Goal: Find specific page/section: Find specific page/section

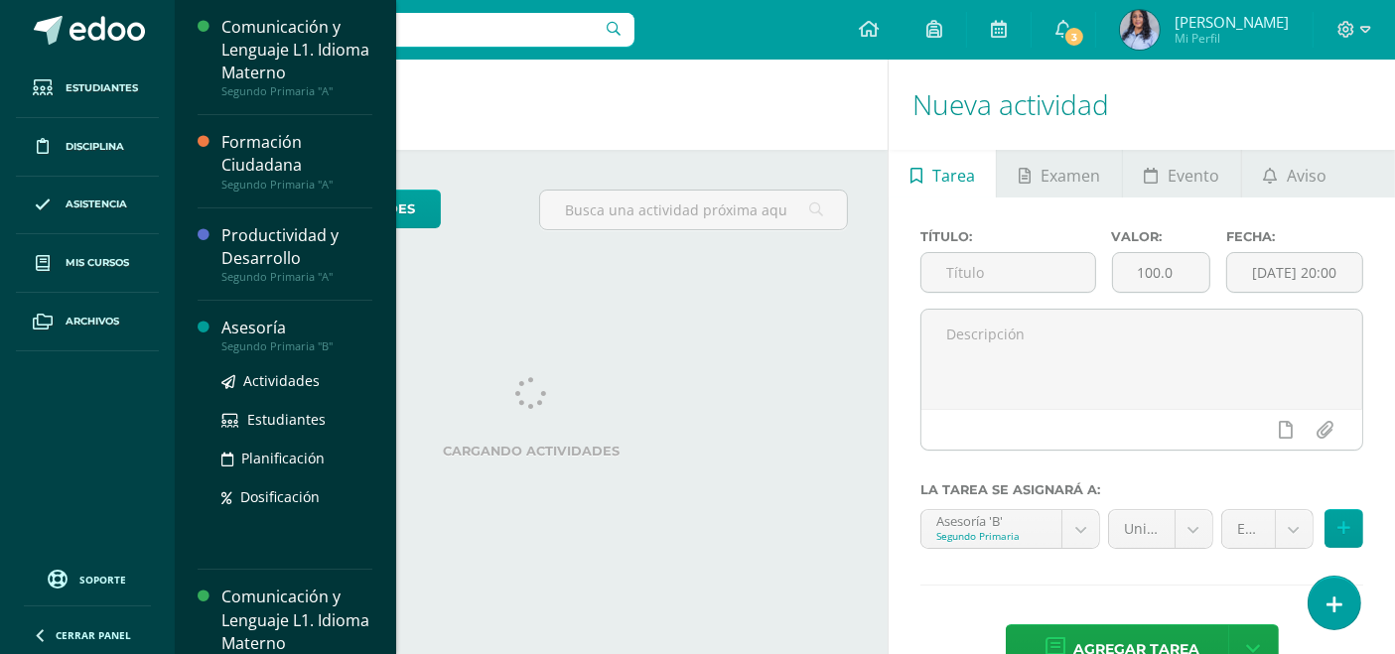
click at [249, 340] on div "Segundo Primaria "B"" at bounding box center [296, 346] width 151 height 14
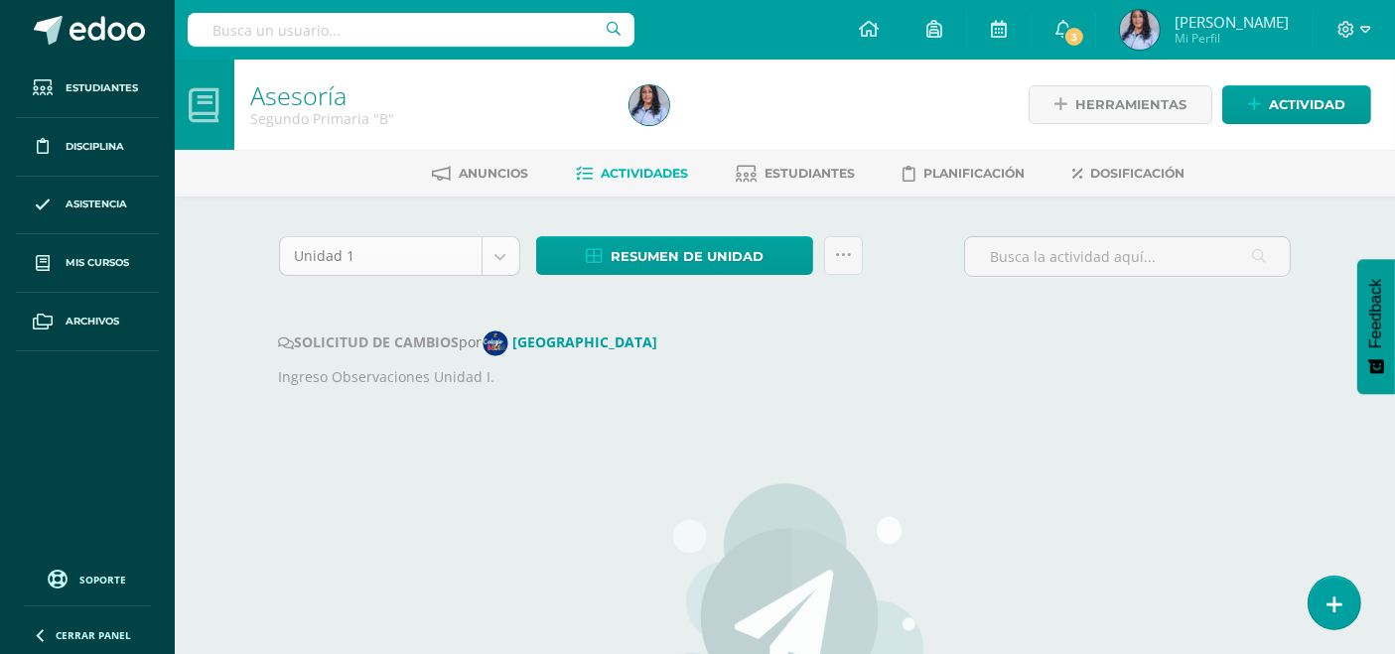
click at [500, 258] on body "Estudiantes Disciplina Asistencia Mis cursos Archivos Soporte Ayuda Reportar un…" at bounding box center [697, 482] width 1395 height 965
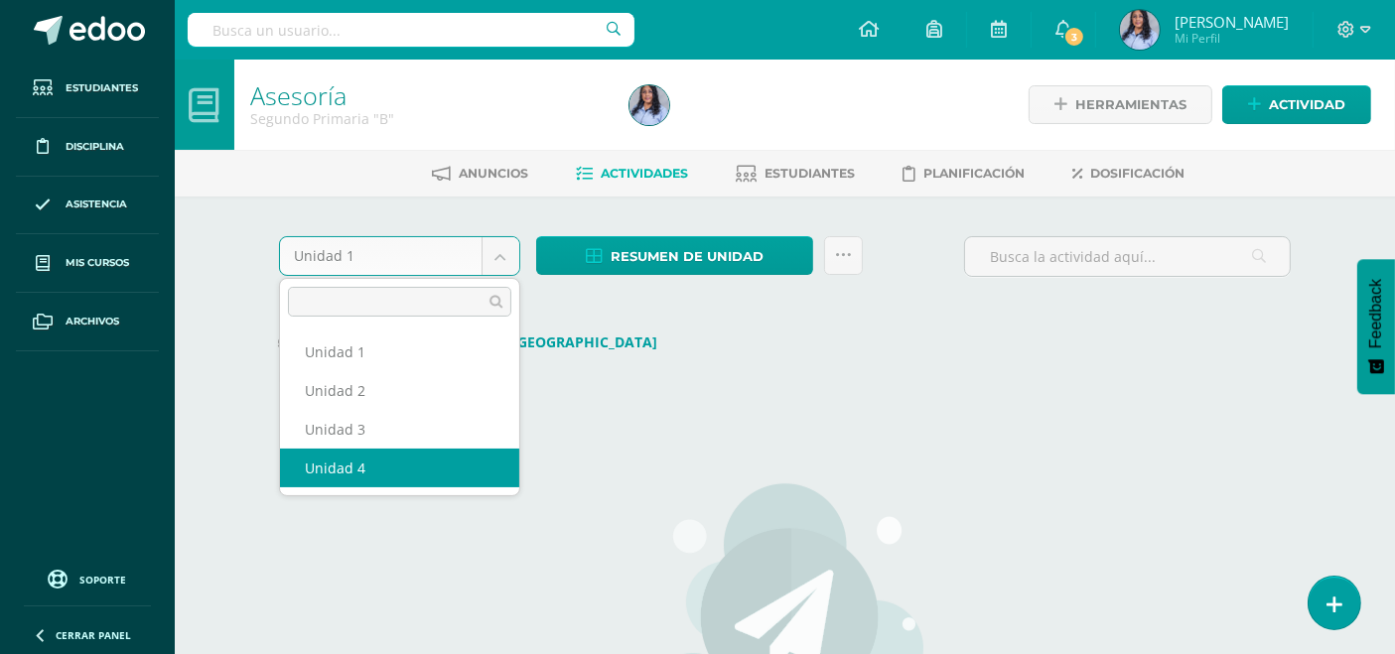
select select "Unidad 4"
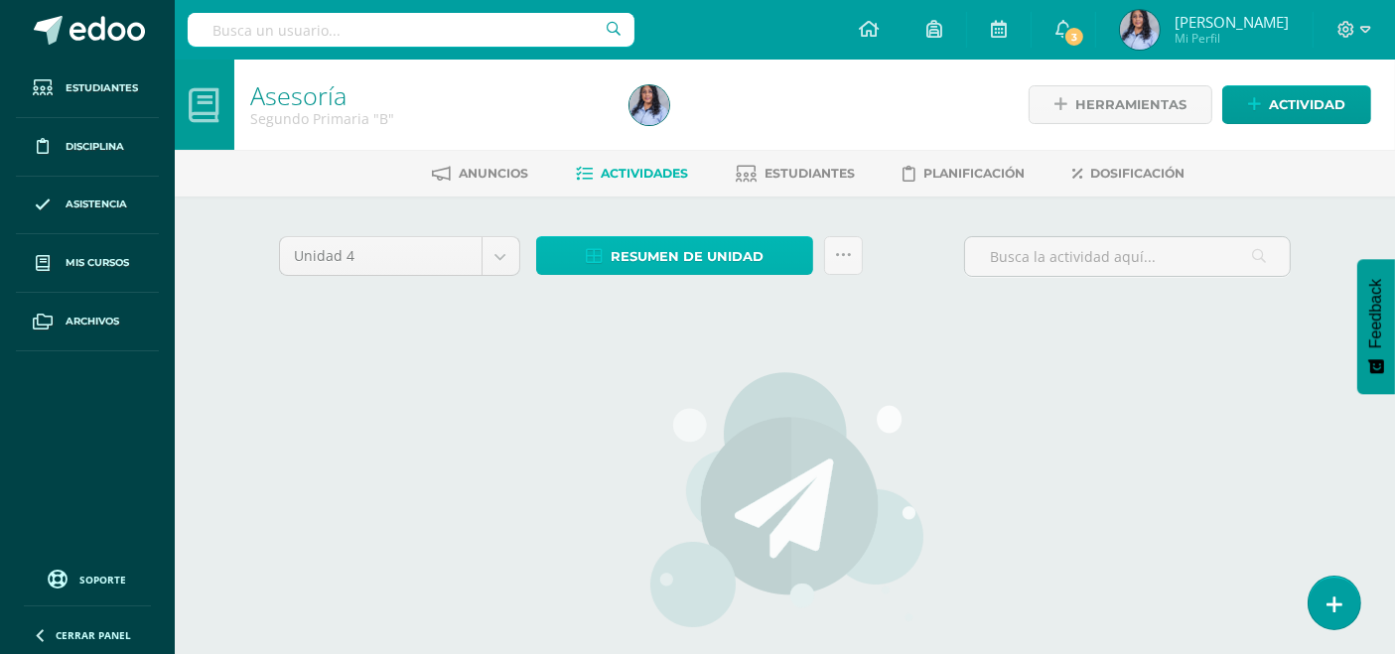
click at [683, 250] on span "Resumen de unidad" at bounding box center [686, 256] width 153 height 37
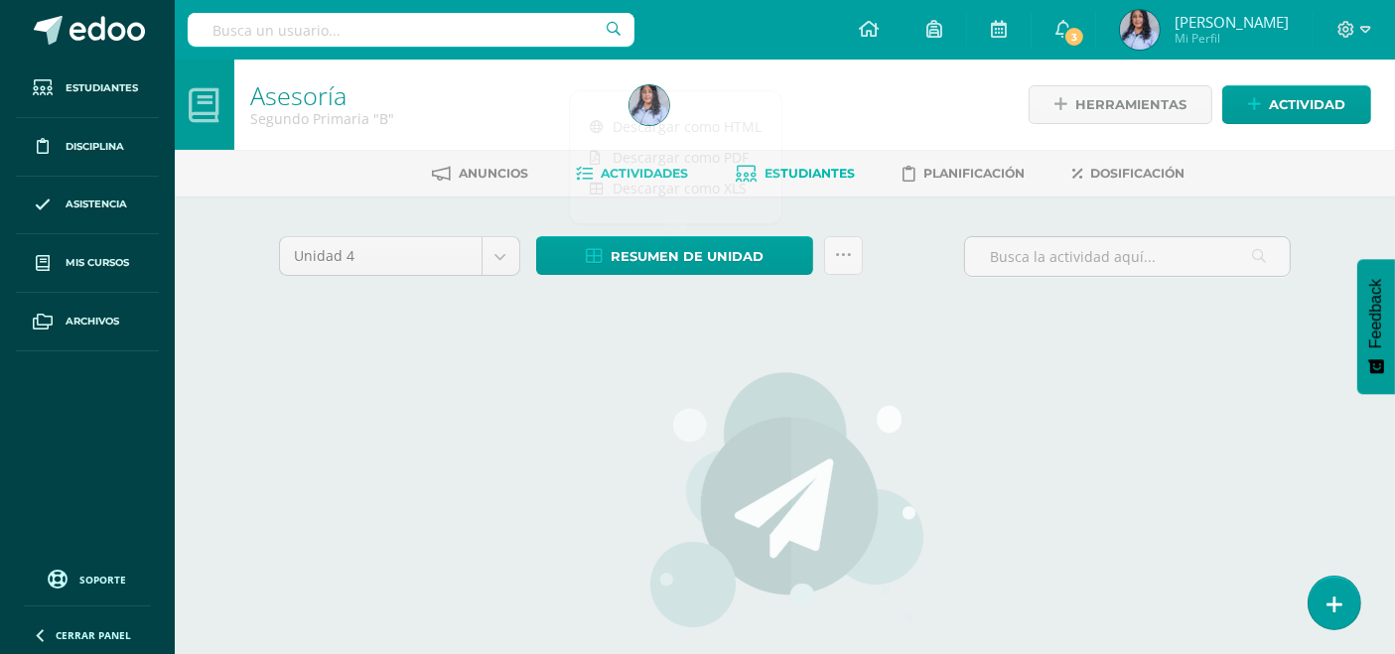
click at [809, 166] on span "Estudiantes" at bounding box center [810, 173] width 90 height 15
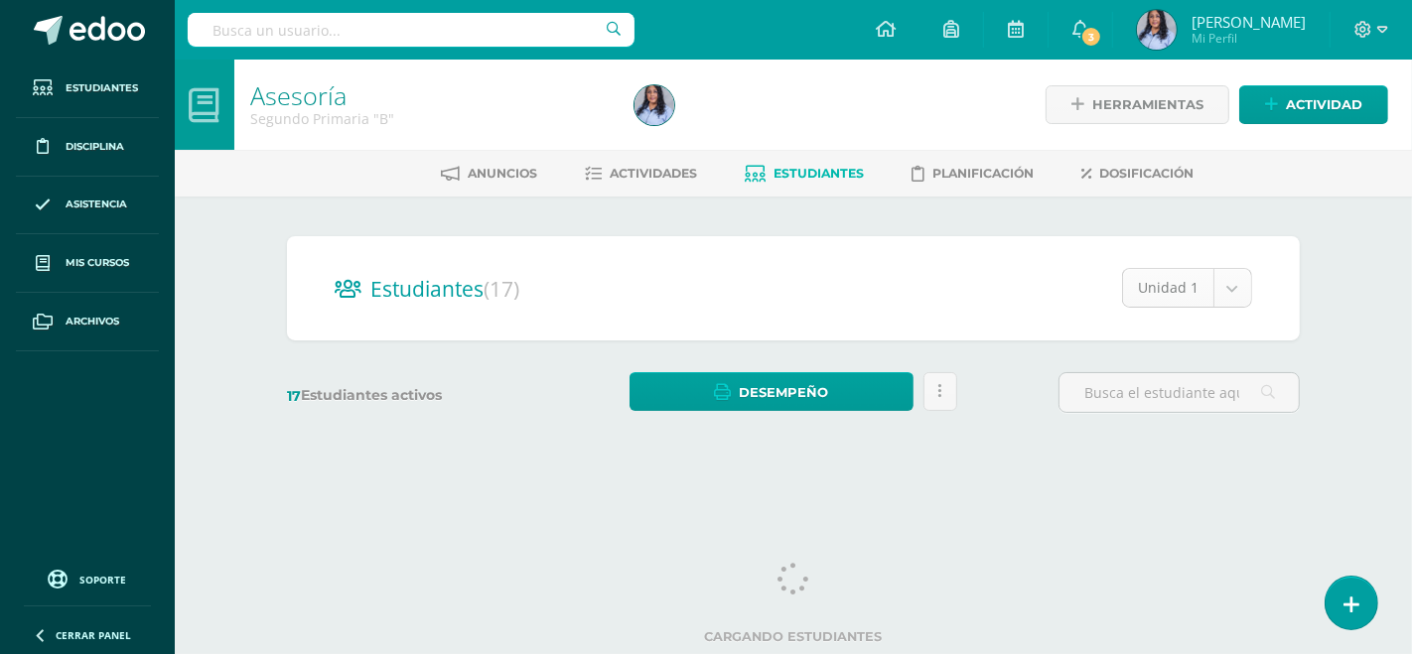
click at [1234, 284] on body "Estudiantes Disciplina Asistencia Mis cursos Archivos Soporte Ayuda Reportar un…" at bounding box center [706, 236] width 1412 height 472
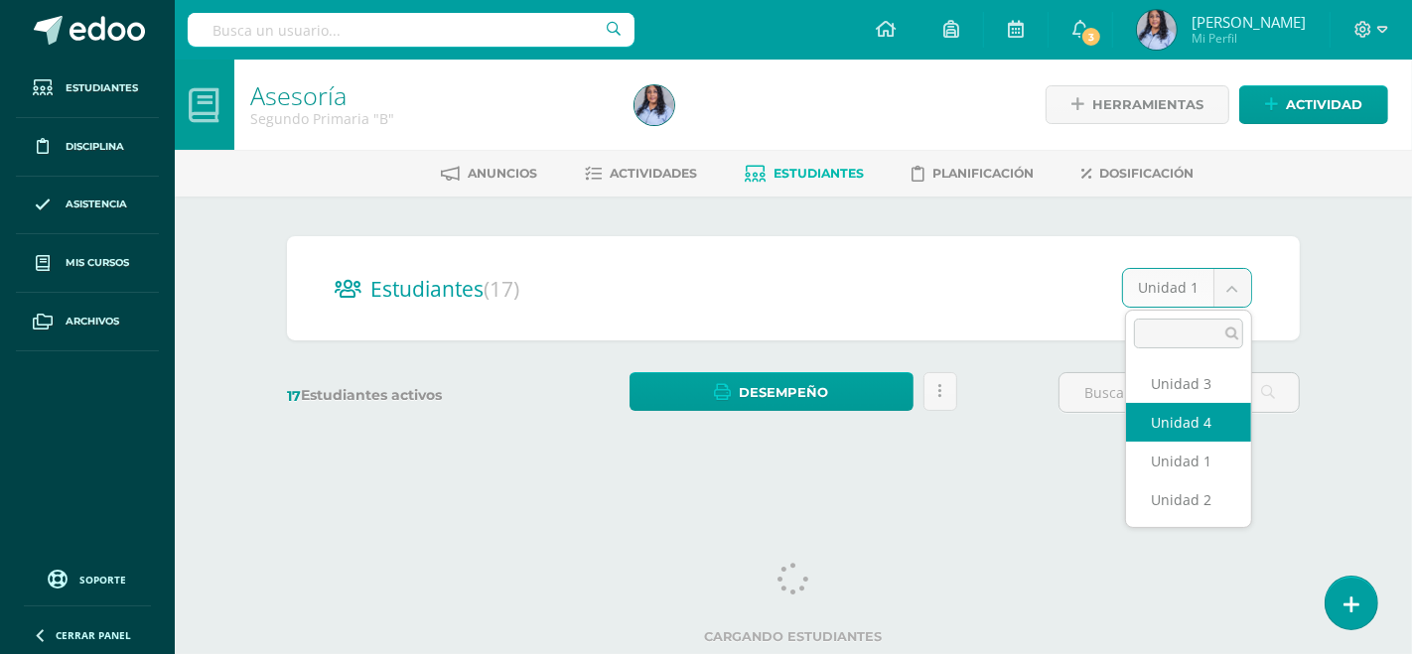
select select "/dashboard/teacher/section/3913/students/?unit=117465"
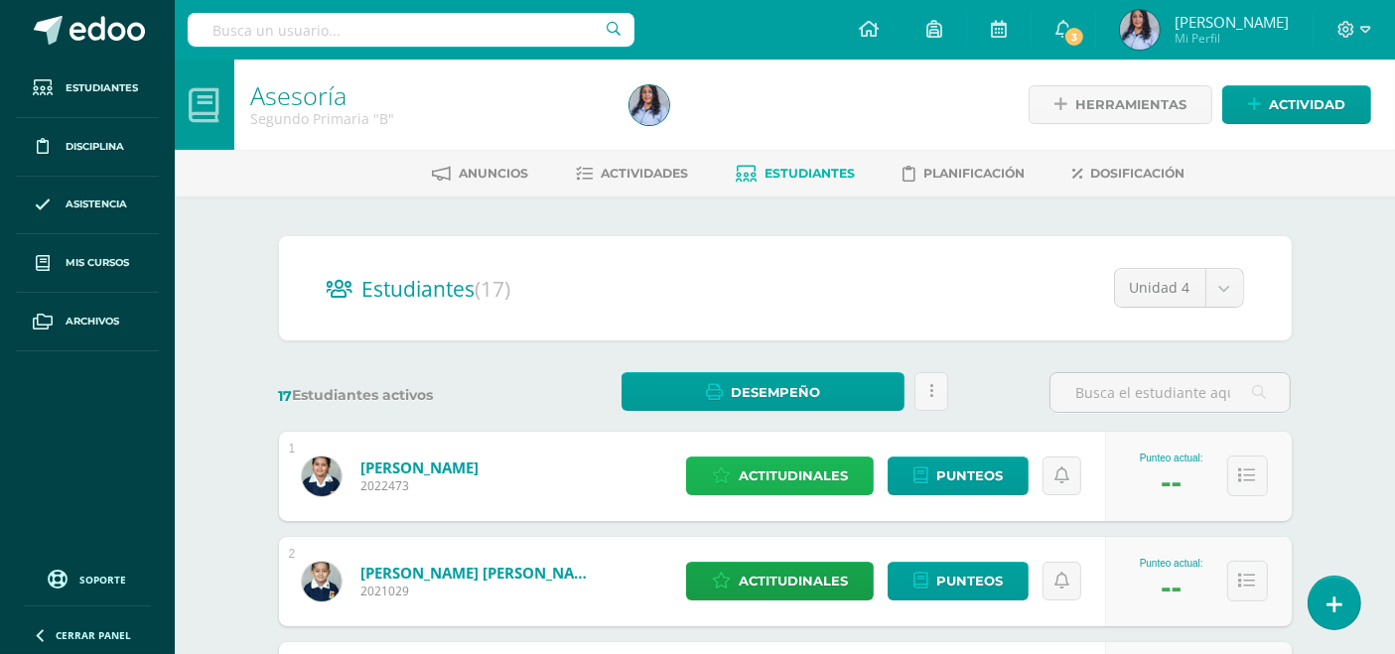
click at [775, 473] on span "Actitudinales" at bounding box center [793, 476] width 109 height 37
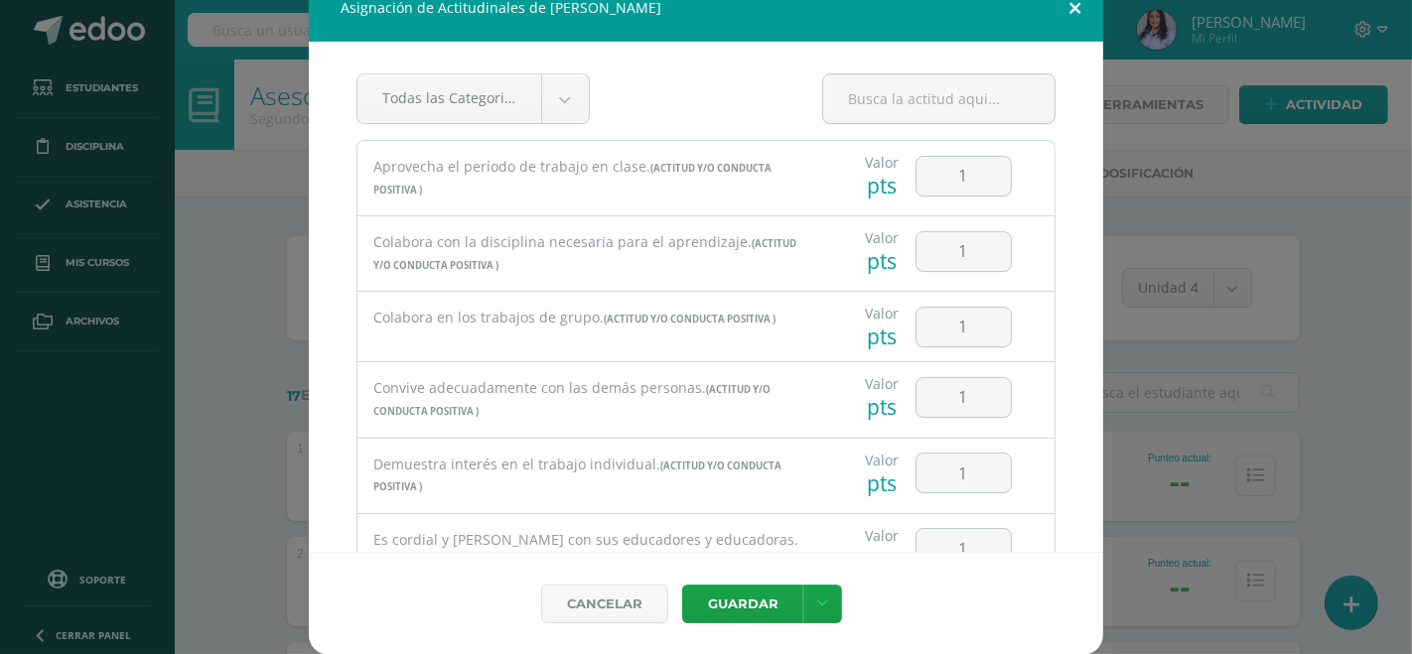
drag, startPoint x: 1069, startPoint y: 7, endPoint x: 1055, endPoint y: 11, distance: 14.5
click at [1069, 7] on button at bounding box center [1074, 7] width 57 height 67
